Goal: Task Accomplishment & Management: Complete application form

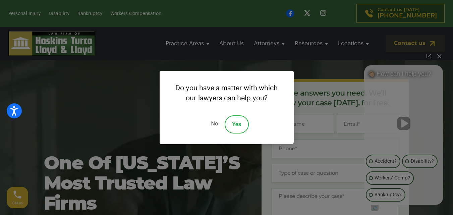
click at [236, 122] on link "Yes" at bounding box center [237, 124] width 24 height 18
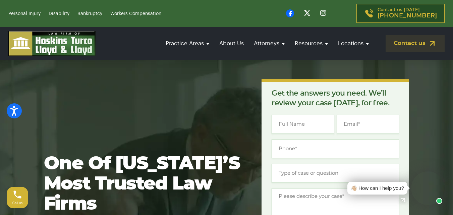
scroll to position [2693, 0]
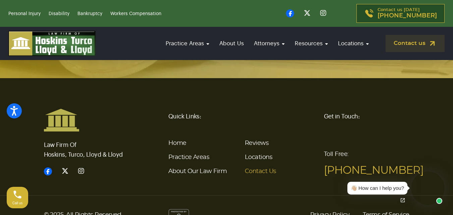
click at [260, 168] on link "Contact Us" at bounding box center [261, 171] width 32 height 6
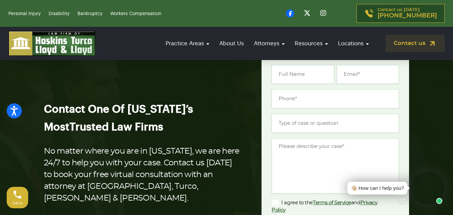
scroll to position [34, 0]
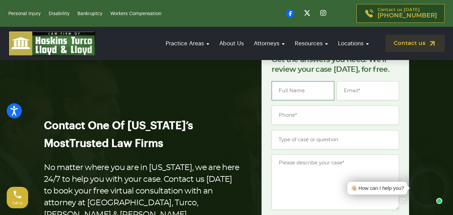
click at [310, 98] on input "Name *" at bounding box center [303, 90] width 62 height 19
click at [302, 91] on input "Name *" at bounding box center [303, 90] width 62 height 19
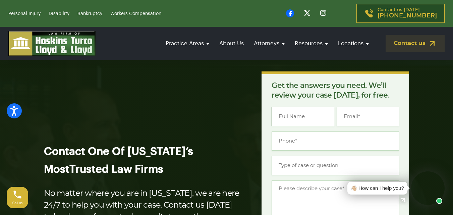
scroll to position [0, 0]
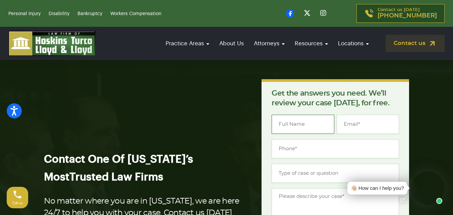
click at [296, 119] on input "Name *" at bounding box center [303, 124] width 62 height 19
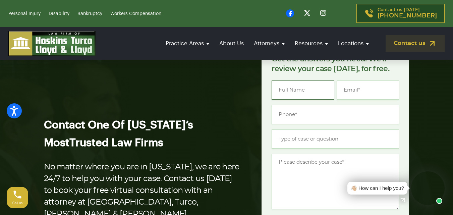
scroll to position [67, 0]
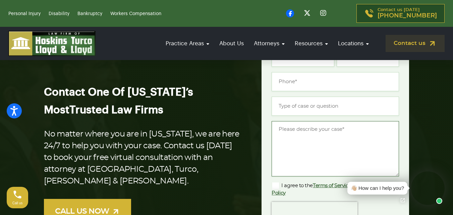
drag, startPoint x: 291, startPoint y: 152, endPoint x: 285, endPoint y: 177, distance: 25.1
click at [290, 153] on textarea "Message *" at bounding box center [335, 148] width 127 height 55
paste textarea "Hi Dear, I,m [PERSON_NAME], and I help businesses grow online using SEO, Google…"
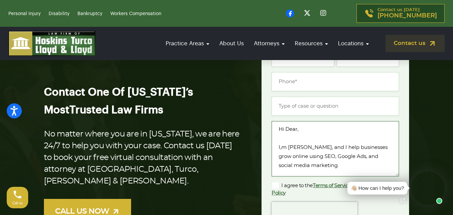
scroll to position [182, 0]
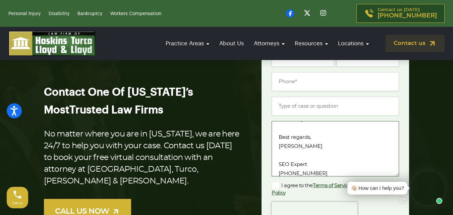
drag, startPoint x: 317, startPoint y: 148, endPoint x: 259, endPoint y: 148, distance: 58.7
click at [259, 148] on div "Get the answers you need. We’ll review your case [DATE], for free. " * " indica…" at bounding box center [336, 161] width 156 height 298
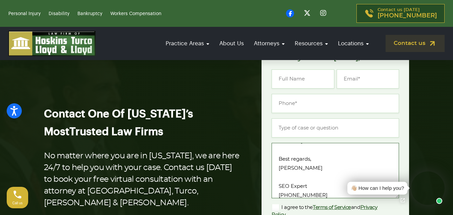
scroll to position [34, 0]
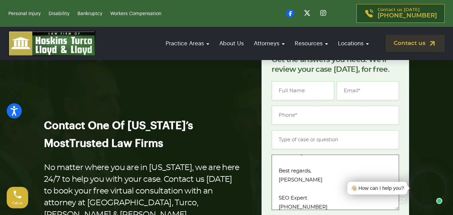
type textarea "Hi Dear, I,m [PERSON_NAME], and I help businesses grow online using SEO, Google…"
click at [282, 97] on input "Name *" at bounding box center [303, 90] width 62 height 19
paste input "[PERSON_NAME]"
type input "[PERSON_NAME]"
click at [357, 90] on input "Email *" at bounding box center [368, 90] width 62 height 19
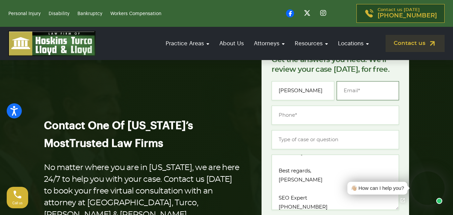
paste input "[EMAIL_ADDRESS][DOMAIN_NAME]"
type input "[EMAIL_ADDRESS][DOMAIN_NAME]"
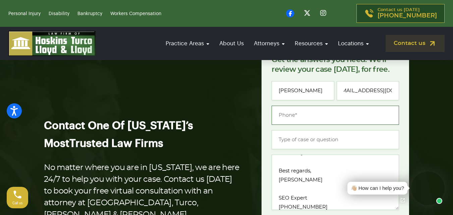
type input "(___) ___-____"
click at [310, 121] on input "(___) ___-____" at bounding box center [335, 115] width 127 height 19
paste input "205) 417-7002"
type input "[PHONE_NUMBER]"
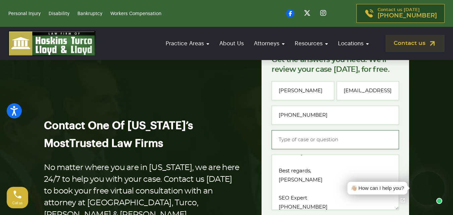
click at [309, 141] on input "Type of case or question *" at bounding box center [335, 139] width 127 height 19
paste input "Quick ideas to grow your website traffic & leads"
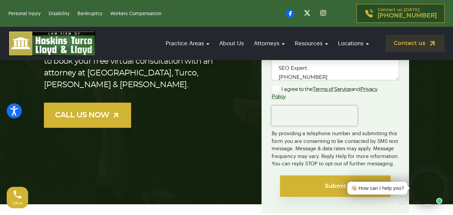
scroll to position [201, 0]
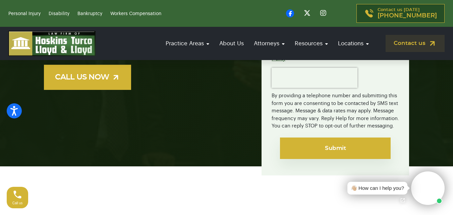
type input "Quick ideas to grow your website traffic & leads"
click at [318, 147] on input "Submit" at bounding box center [335, 148] width 111 height 21
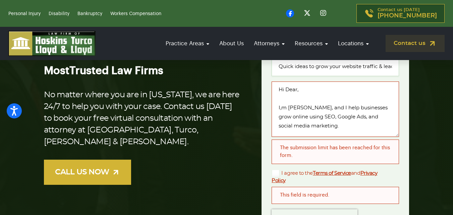
scroll to position [165, 0]
